Goal: Task Accomplishment & Management: Manage account settings

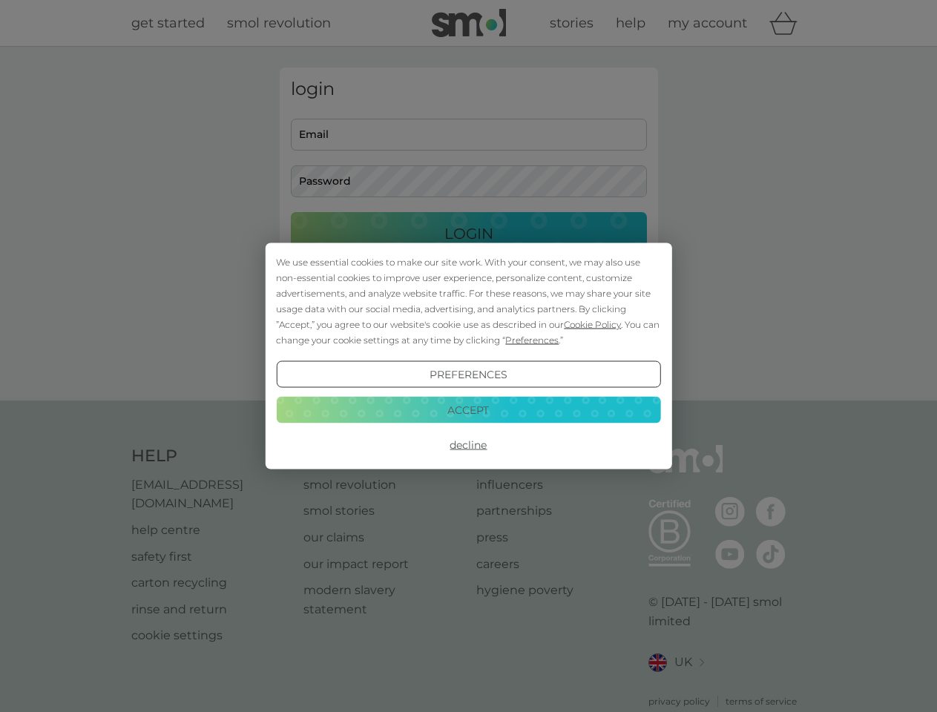
click at [593, 324] on span "Cookie Policy" at bounding box center [592, 324] width 57 height 11
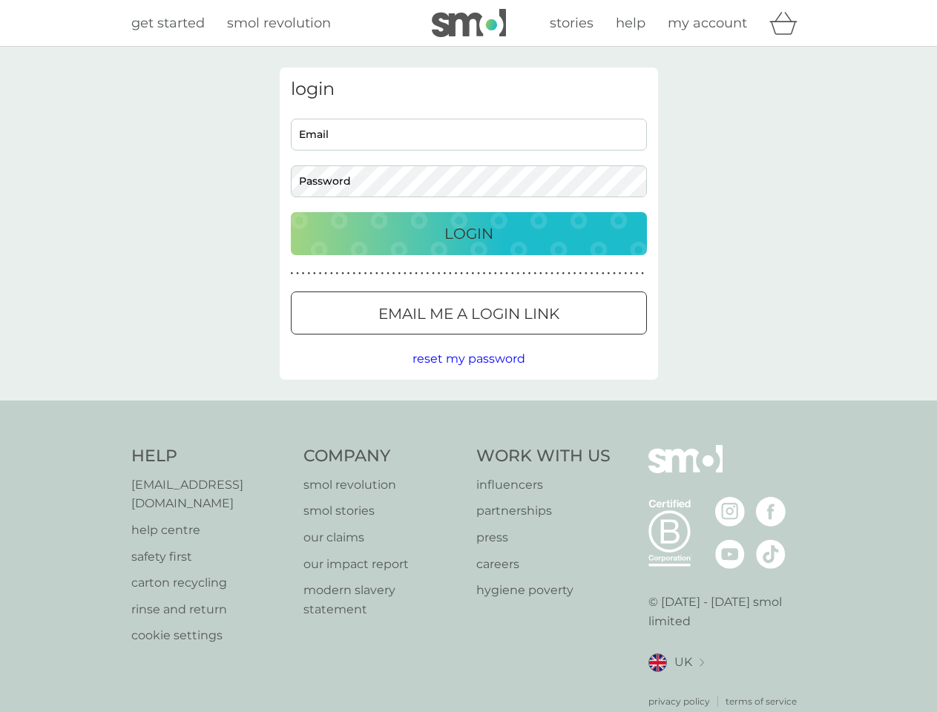
click at [530, 340] on div "login Email Password Login ● ● ● ● ● ● ● ● ● ● ● ● ● ● ● ● ● ● ● ● ● ● ● ● ● ● …" at bounding box center [469, 224] width 378 height 312
click at [468, 375] on div "login Email Password Login ● ● ● ● ● ● ● ● ● ● ● ● ● ● ● ● ● ● ● ● ● ● ● ● ● ● …" at bounding box center [469, 224] width 378 height 312
click at [468, 445] on div "Help [EMAIL_ADDRESS][DOMAIN_NAME] help centre safety first carton recycling rin…" at bounding box center [468, 576] width 675 height 263
click at [468, 410] on div "Help [EMAIL_ADDRESS][DOMAIN_NAME] help centre safety first carton recycling rin…" at bounding box center [468, 577] width 937 height 352
